Goal: Book appointment/travel/reservation

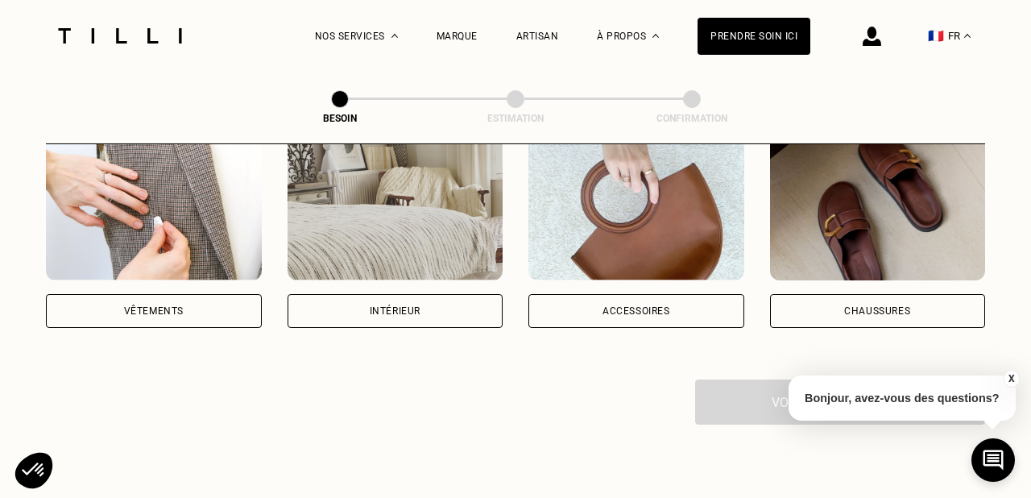
scroll to position [346, 0]
click at [421, 293] on div "Intérieur" at bounding box center [396, 310] width 216 height 34
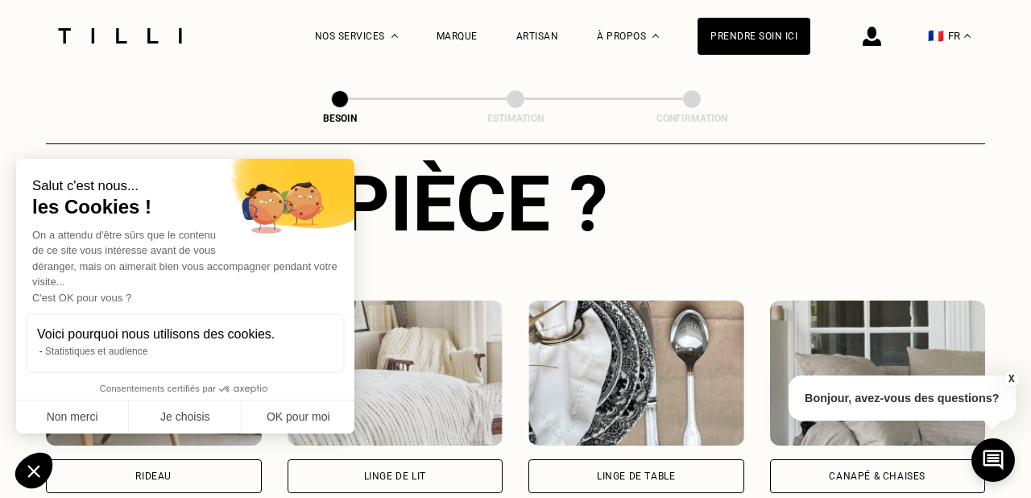
scroll to position [650, 0]
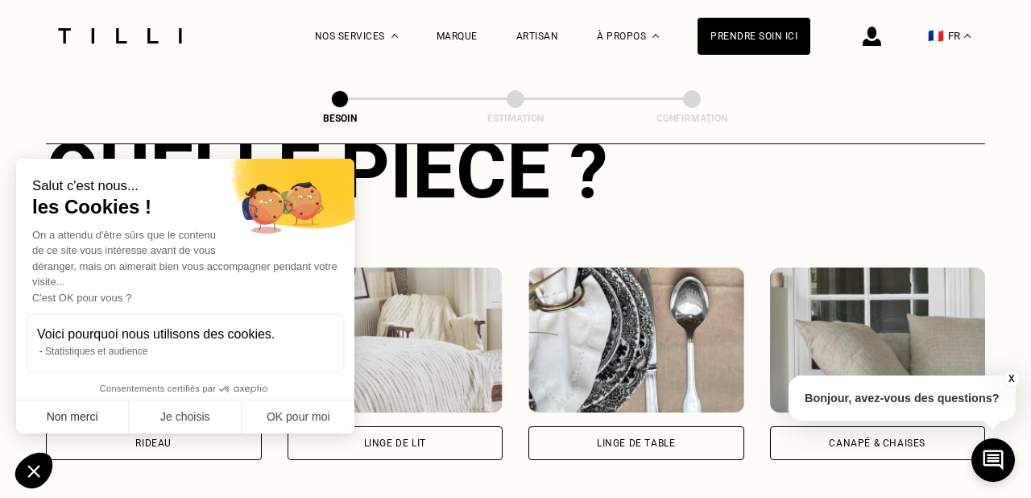
click at [89, 413] on button "Non merci" at bounding box center [72, 417] width 113 height 34
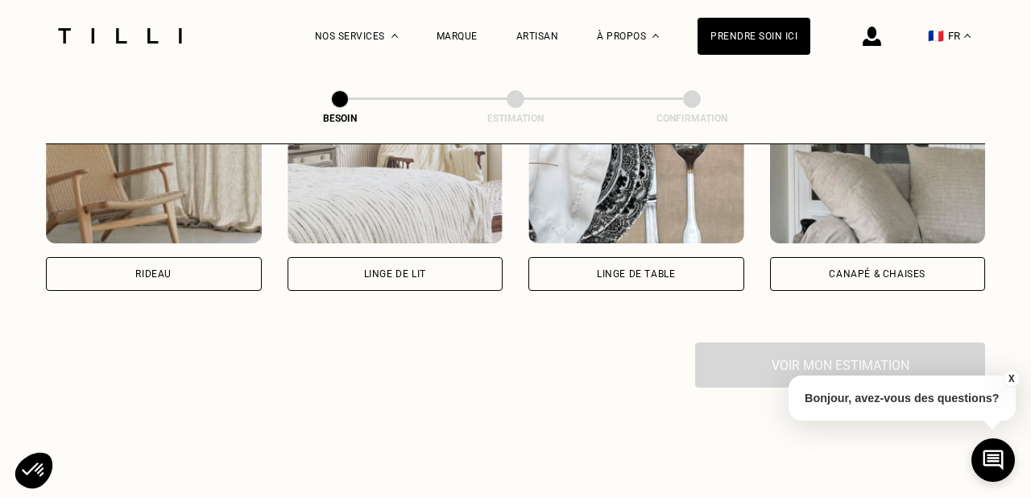
scroll to position [810, 0]
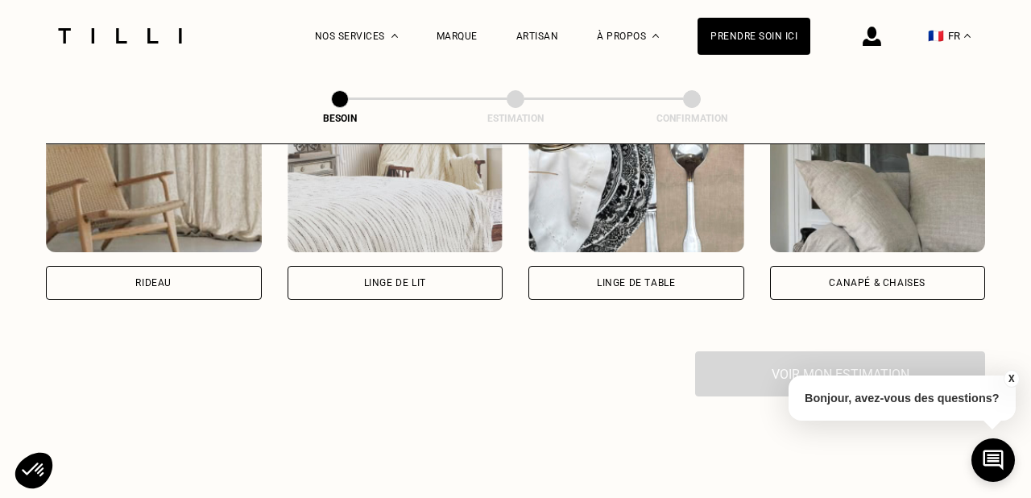
click at [877, 278] on div "Canapé & chaises" at bounding box center [877, 283] width 97 height 10
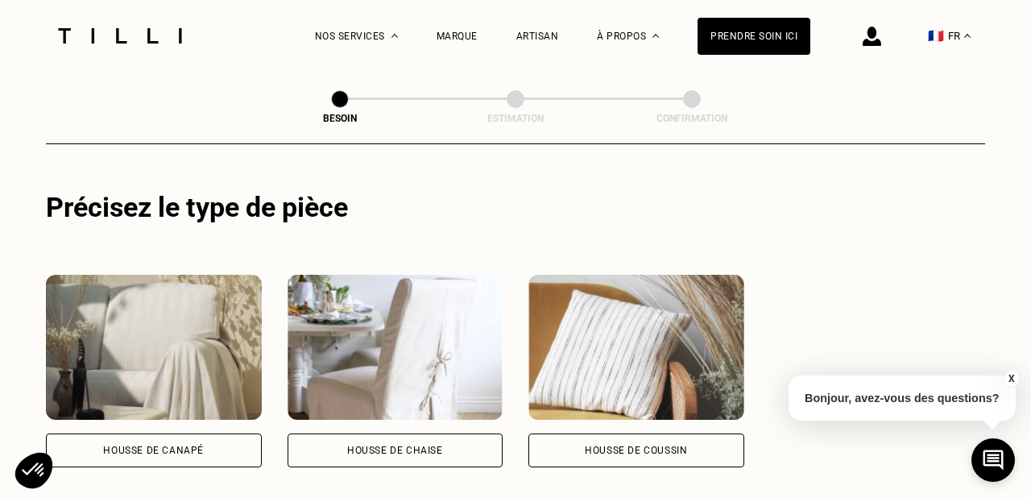
scroll to position [1022, 0]
click at [170, 433] on div "Housse de canapé" at bounding box center [154, 450] width 216 height 34
select select "FR"
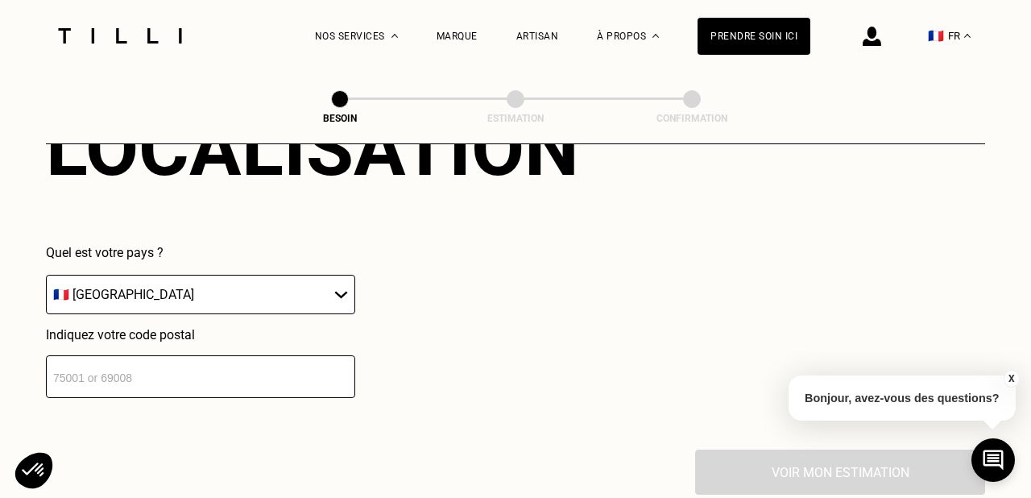
scroll to position [1483, 0]
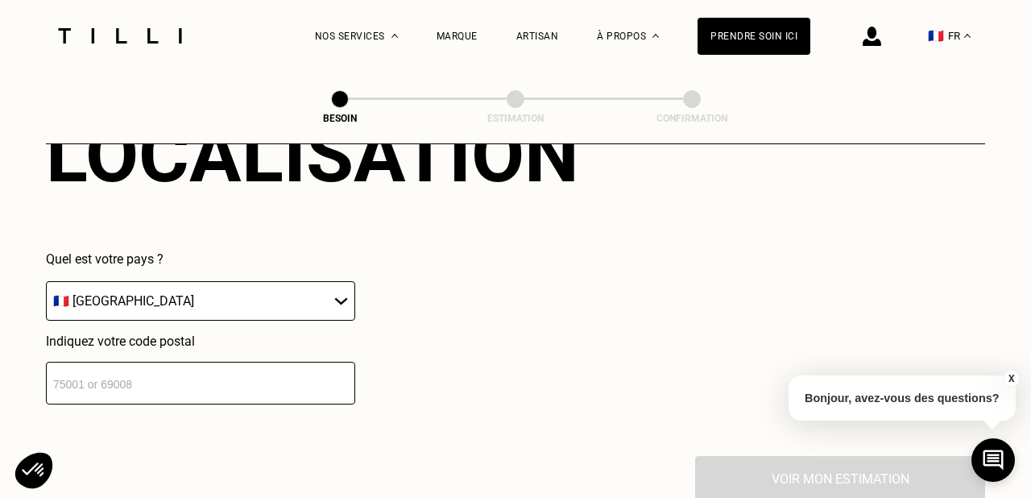
click at [173, 375] on input "number" at bounding box center [200, 383] width 309 height 43
type input "92500"
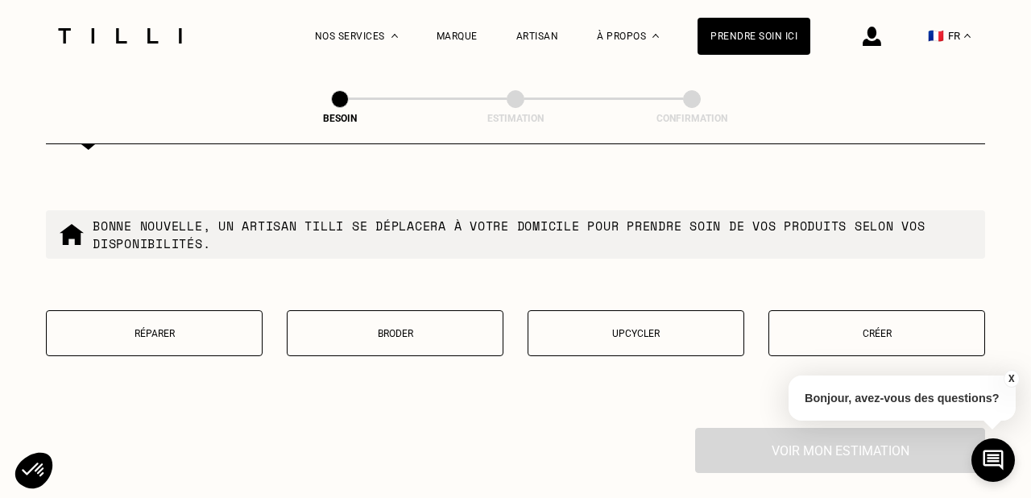
scroll to position [1920, 0]
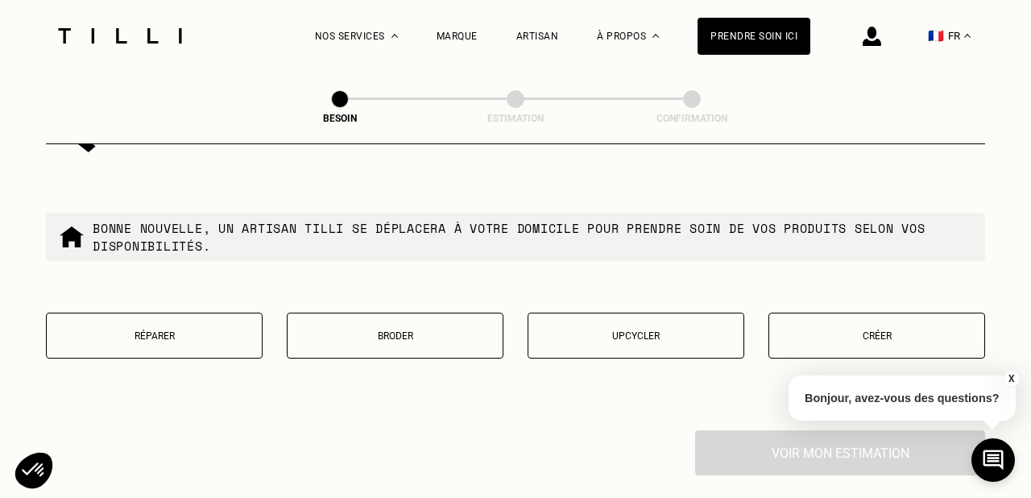
click at [875, 330] on p "Créer" at bounding box center [876, 335] width 199 height 11
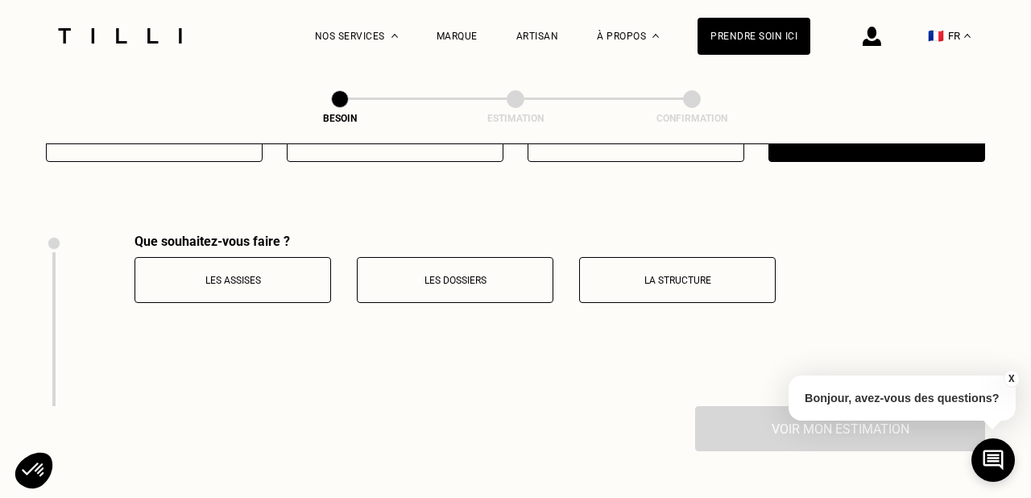
scroll to position [2117, 0]
click at [704, 275] on button "La structure" at bounding box center [677, 279] width 197 height 46
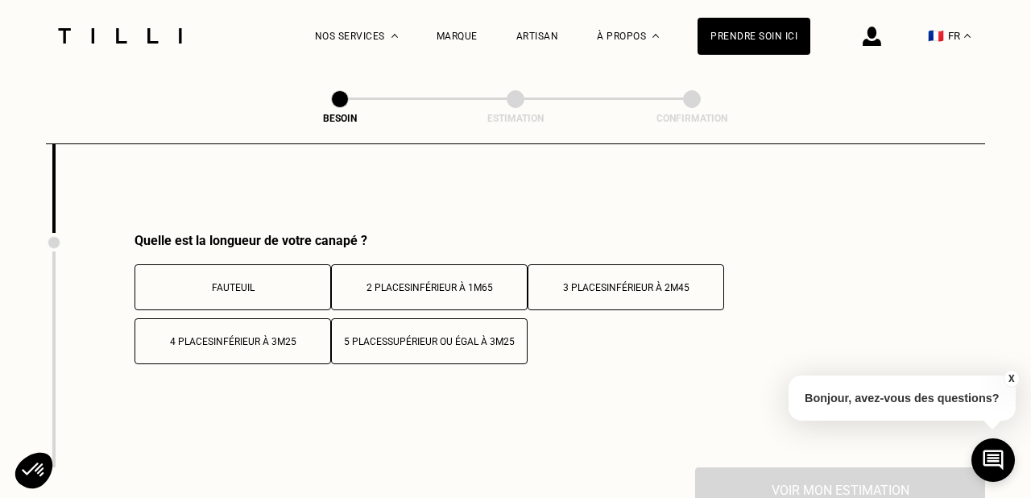
scroll to position [2291, 0]
click at [655, 280] on span "inférieur à 2m45" at bounding box center [648, 285] width 83 height 11
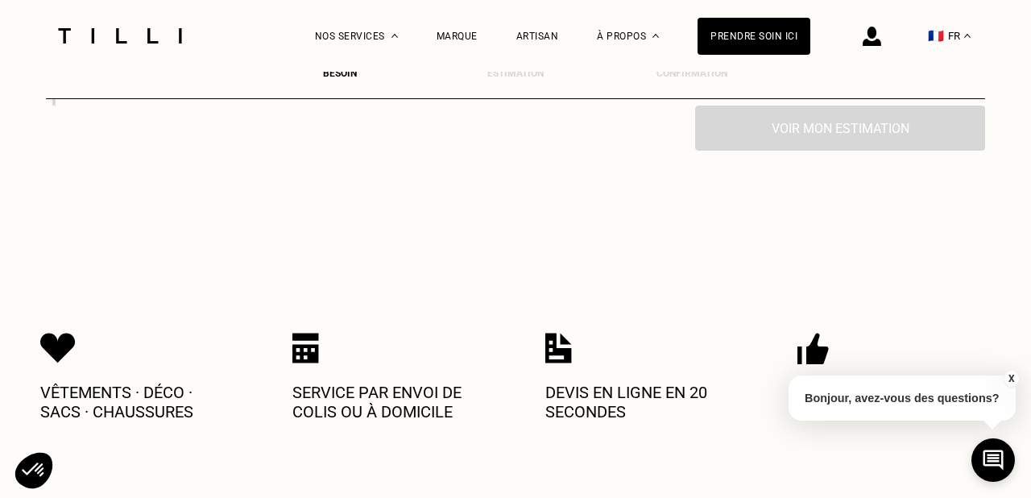
scroll to position [2604, 0]
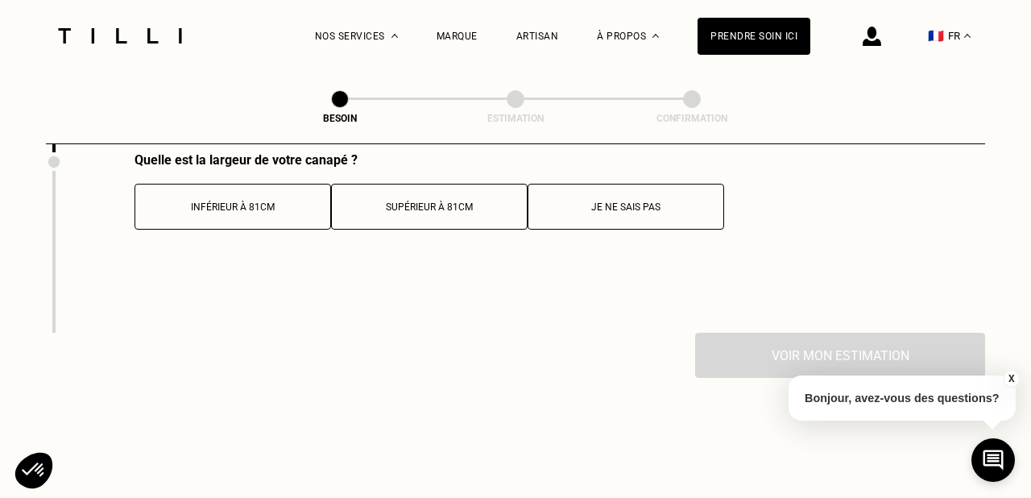
click at [636, 185] on button "Je ne sais pas" at bounding box center [626, 207] width 197 height 46
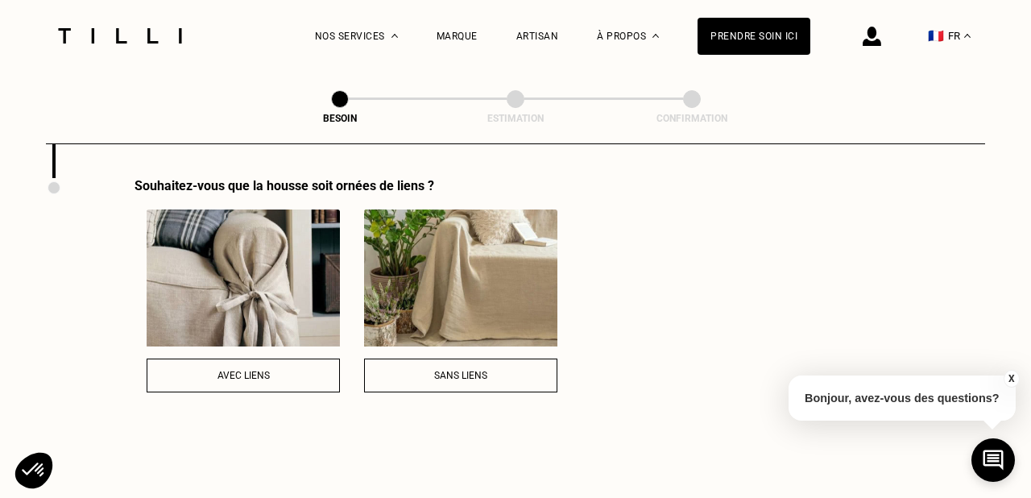
scroll to position [2761, 0]
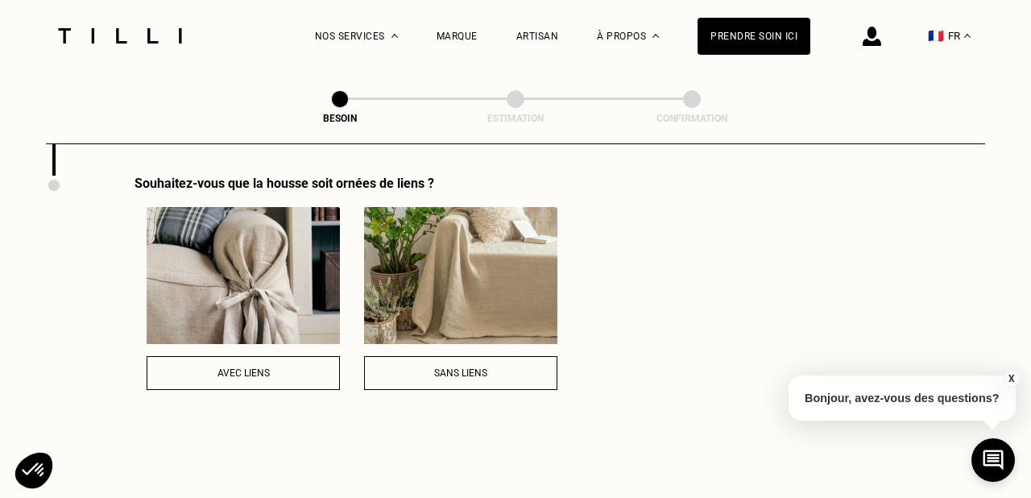
click at [272, 367] on div "Avec liens" at bounding box center [243, 372] width 176 height 11
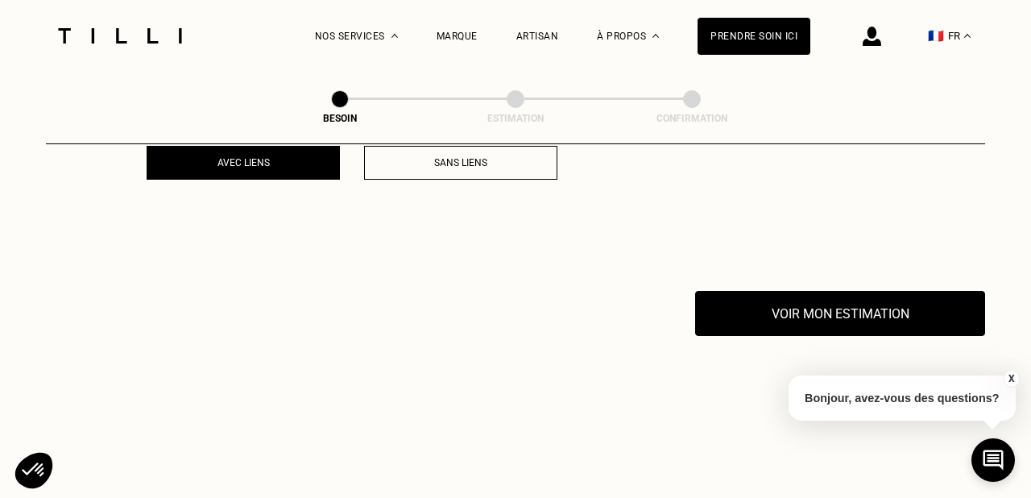
scroll to position [2921, 0]
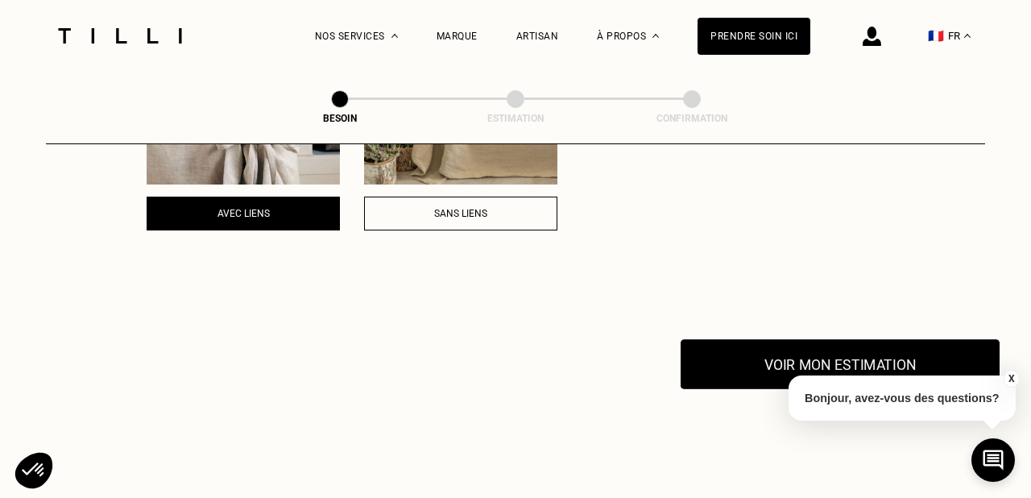
click at [884, 339] on button "Voir mon estimation" at bounding box center [840, 364] width 319 height 50
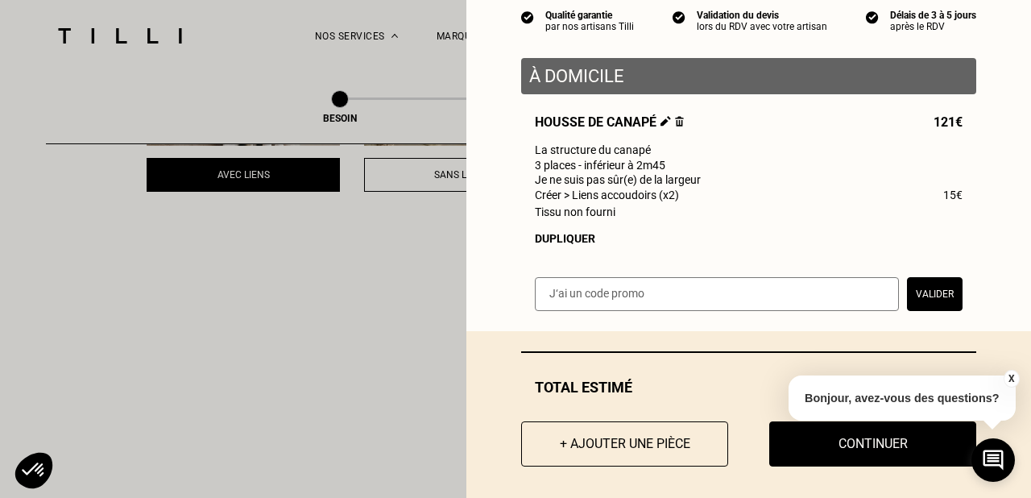
scroll to position [152, 0]
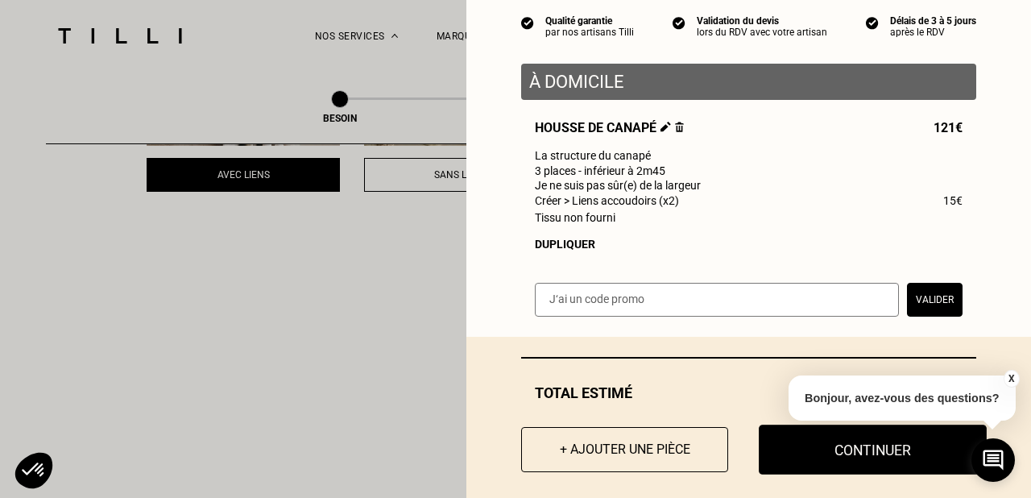
click at [884, 449] on button "Continuer" at bounding box center [873, 450] width 228 height 50
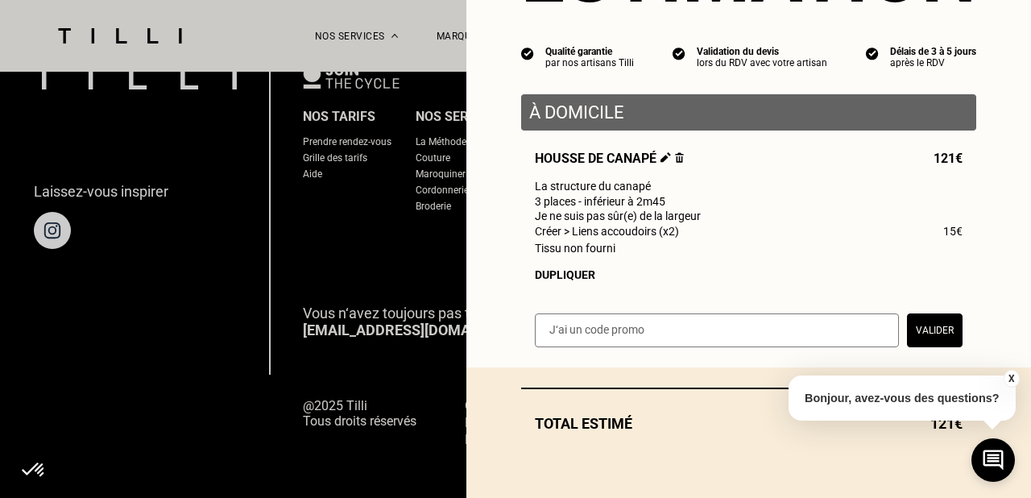
scroll to position [121, 0]
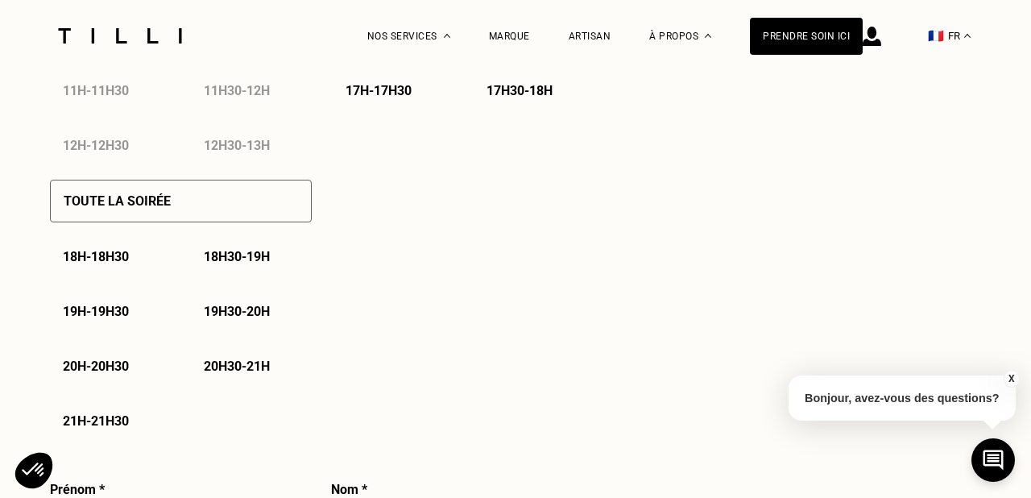
select select "FR"
